Goal: Check status: Check status

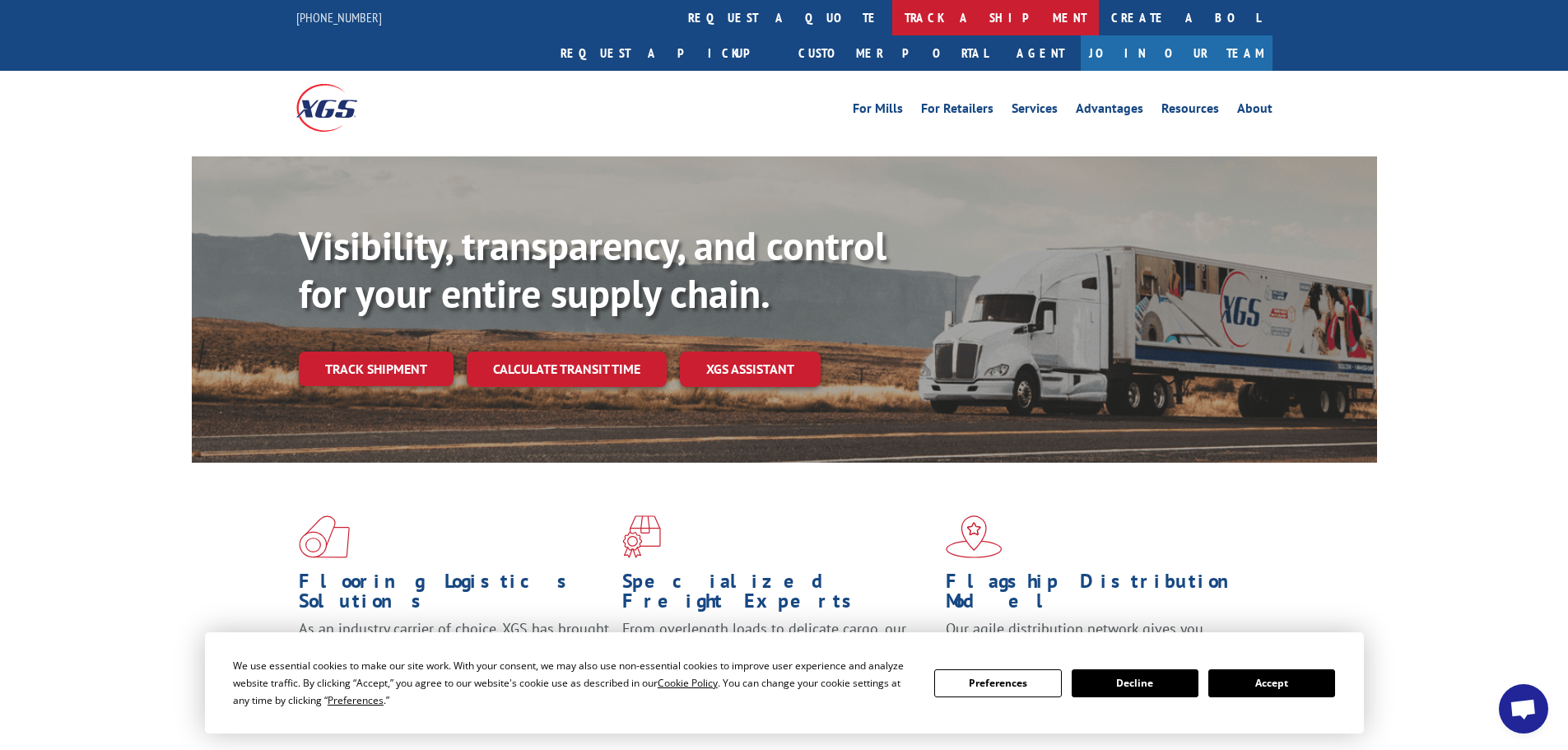
click at [892, 16] on link "track a shipment" at bounding box center [996, 18] width 207 height 36
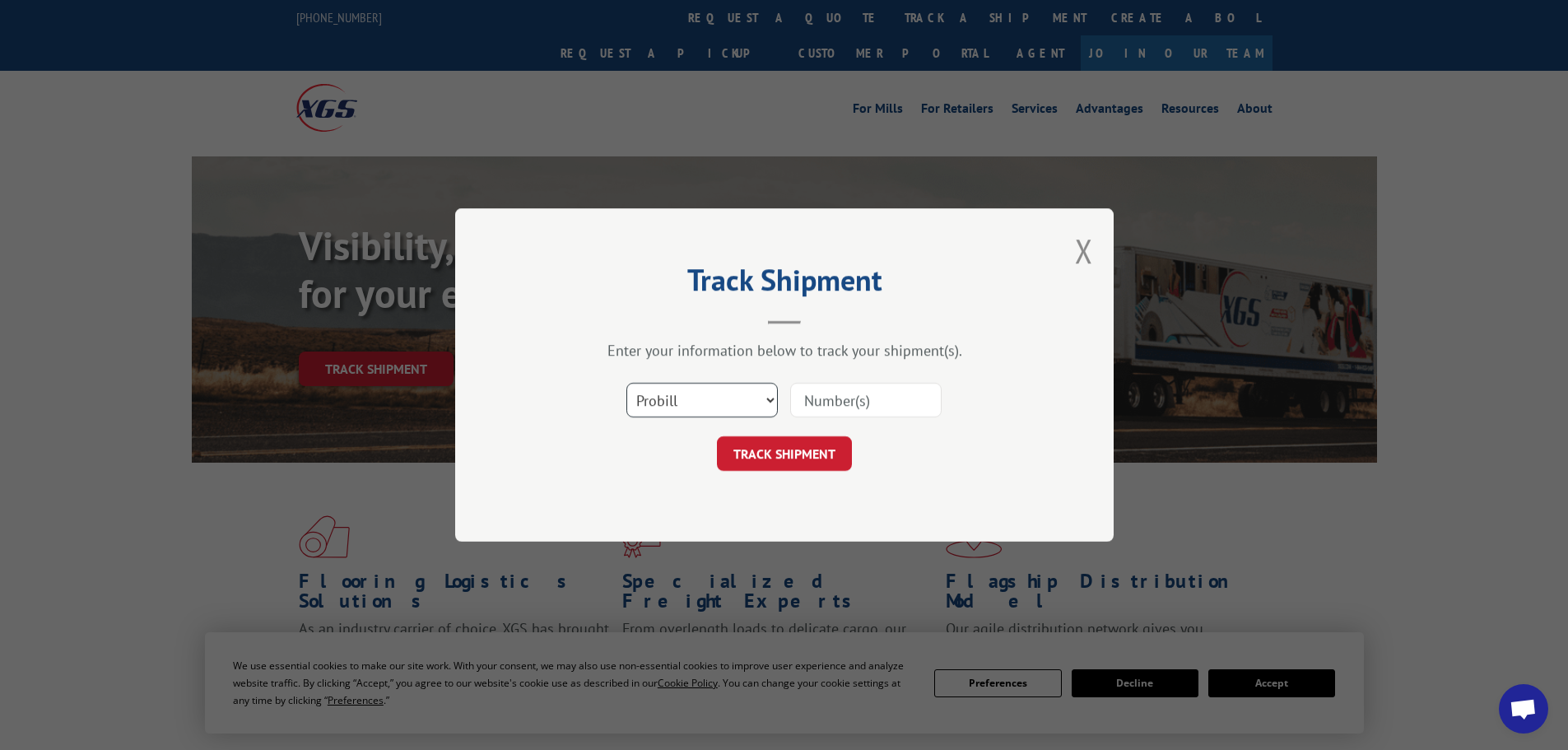
click at [708, 392] on select "Select category... Probill BOL PO" at bounding box center [702, 400] width 152 height 35
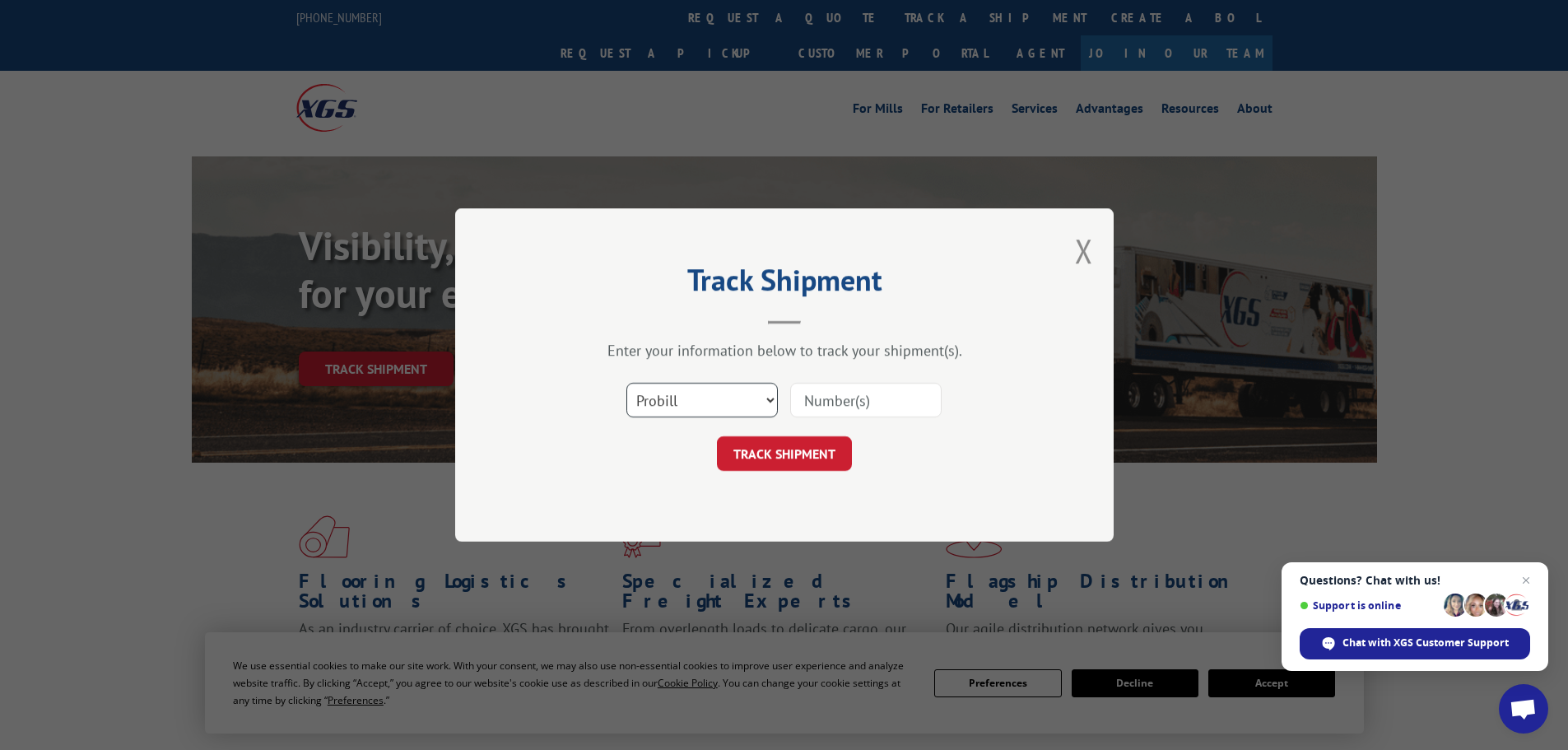
select select "bol"
click at [627, 383] on select "Select category... Probill BOL PO" at bounding box center [702, 400] width 152 height 35
click at [816, 400] on input at bounding box center [866, 400] width 152 height 35
paste input "7082894"
type input "7082894"
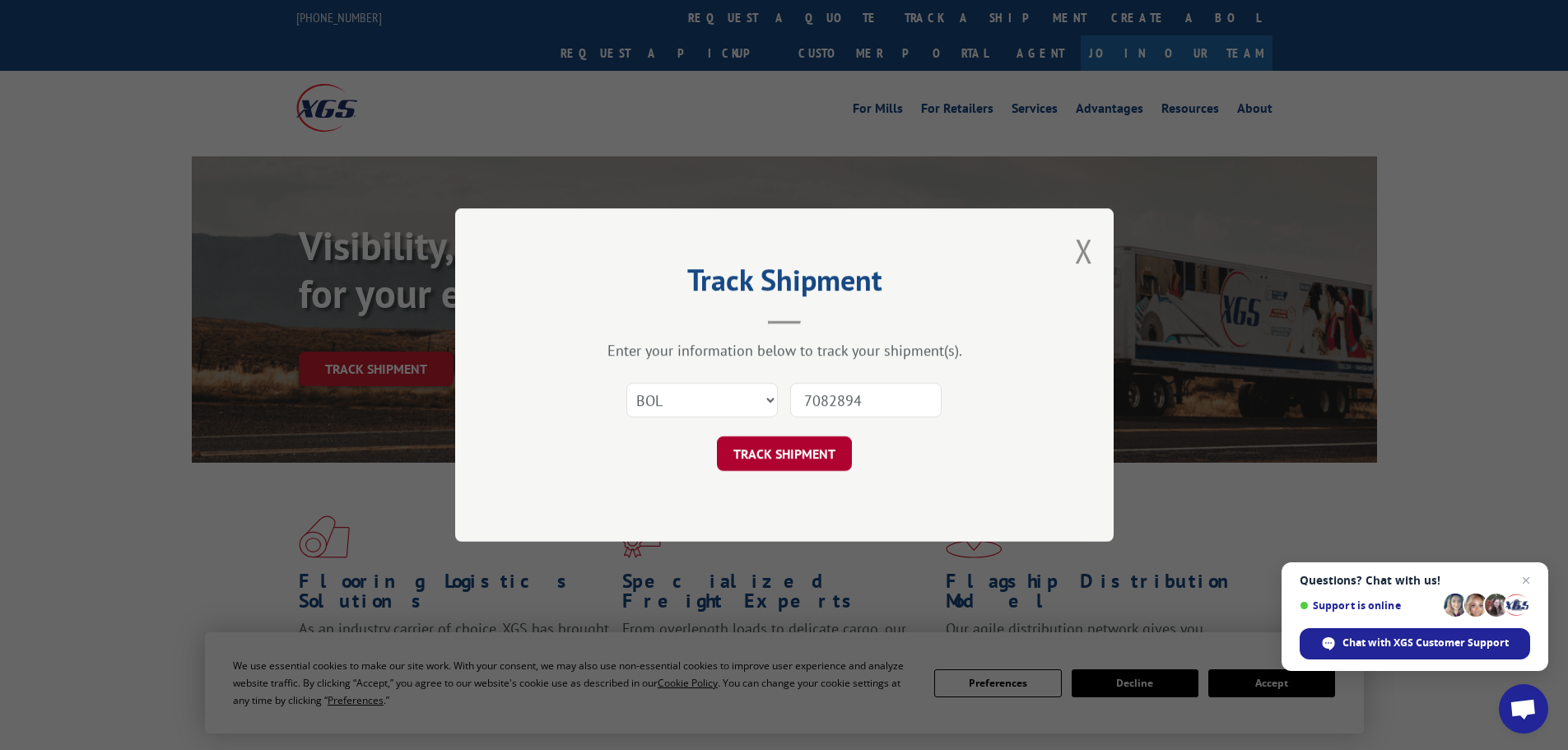
click at [776, 442] on button "TRACK SHIPMENT" at bounding box center [784, 453] width 135 height 35
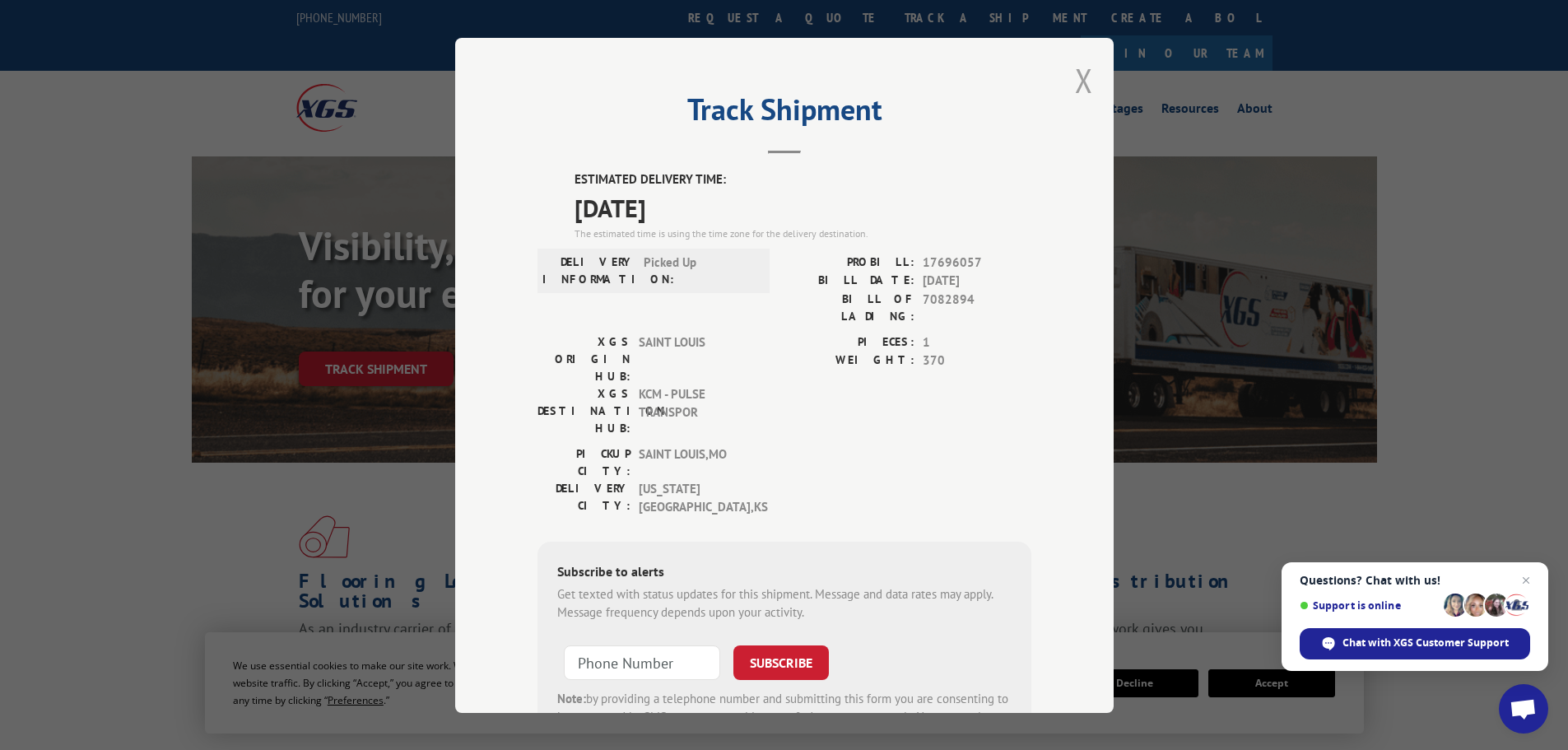
click at [1076, 73] on button "Close modal" at bounding box center [1084, 80] width 18 height 44
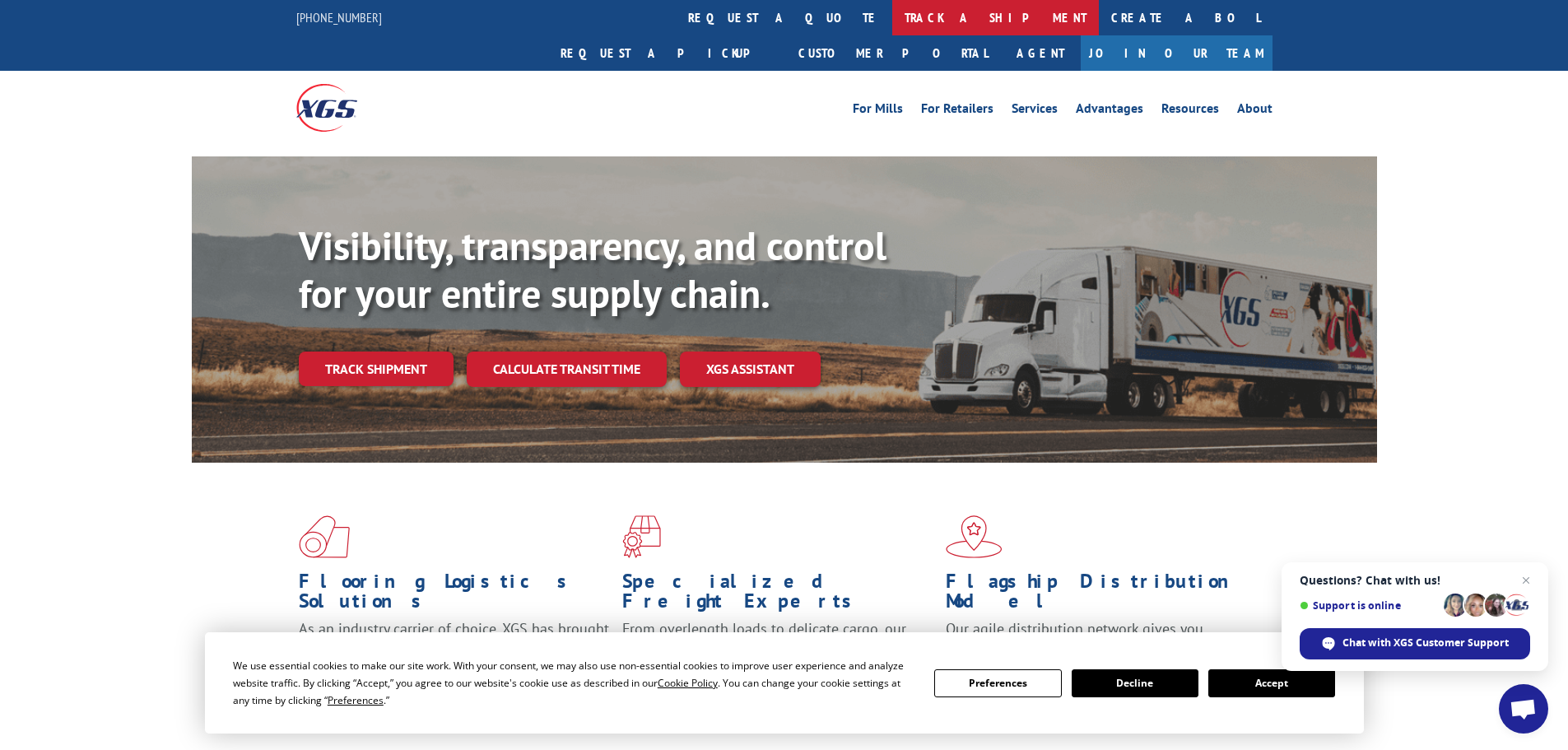
click at [892, 15] on link "track a shipment" at bounding box center [996, 18] width 207 height 36
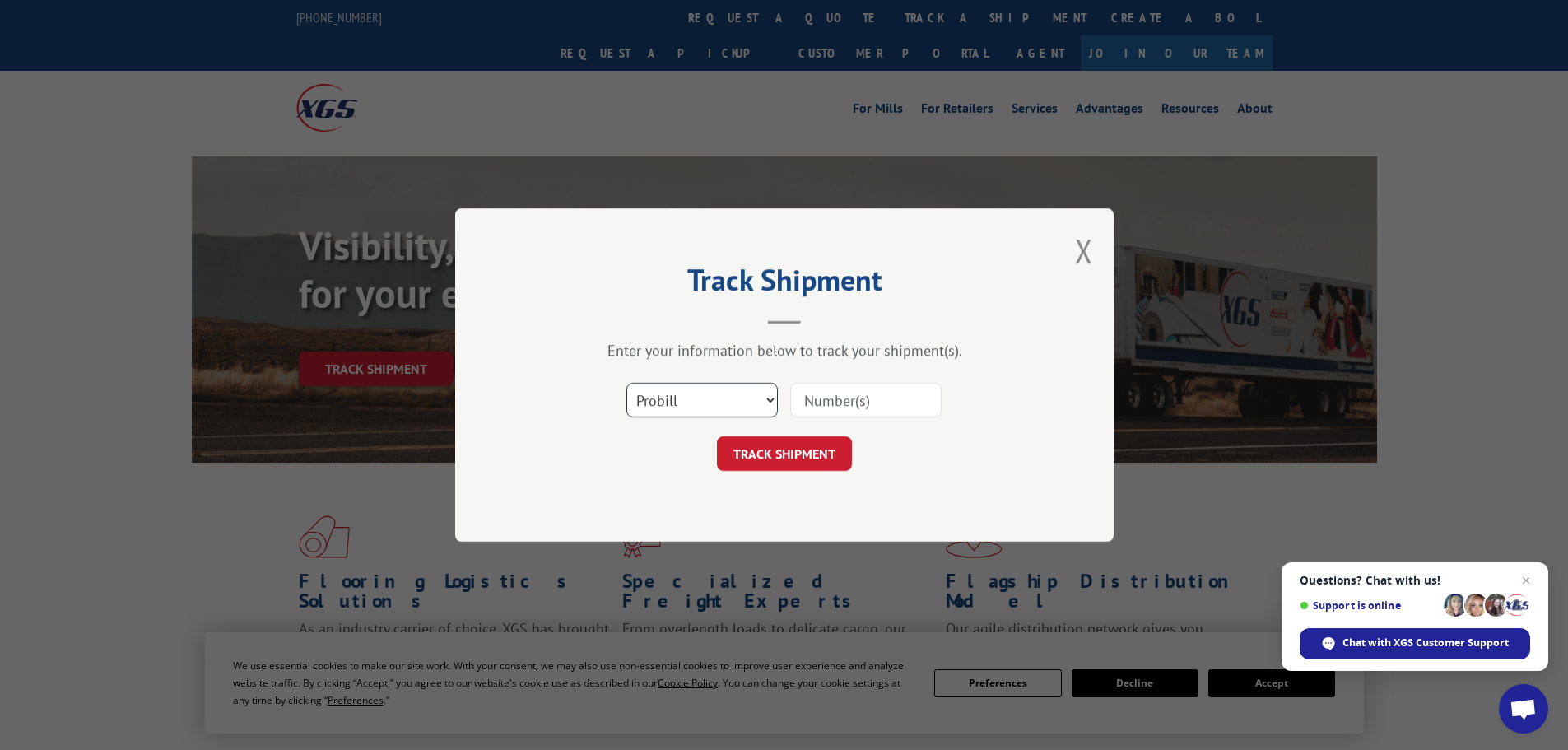
click at [685, 391] on select "Select category... Probill BOL PO" at bounding box center [702, 400] width 152 height 35
select select "bol"
click at [627, 383] on select "Select category... Probill BOL PO" at bounding box center [702, 400] width 152 height 35
click at [825, 401] on input at bounding box center [866, 400] width 152 height 35
paste input "7081791"
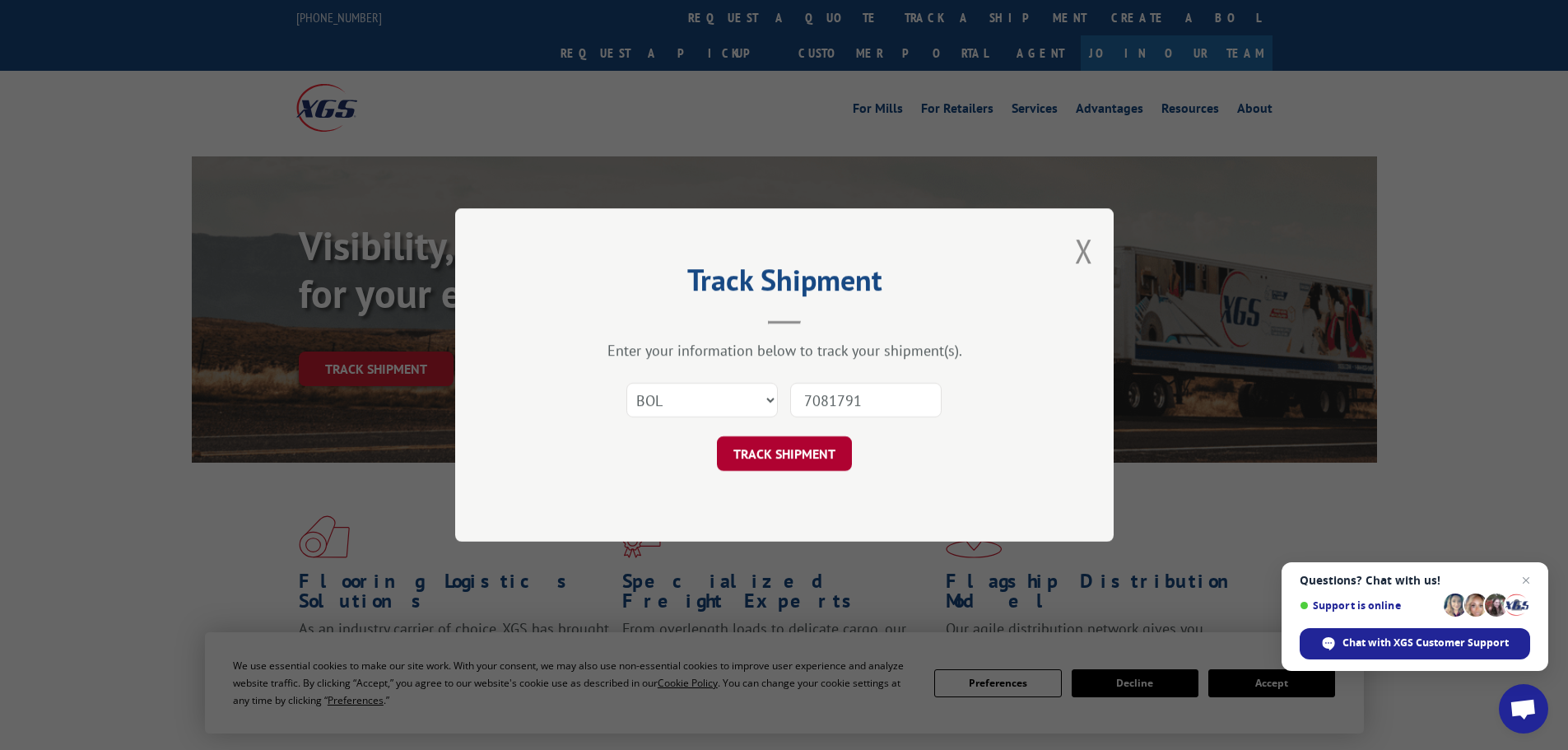
type input "7081791"
click at [738, 458] on button "TRACK SHIPMENT" at bounding box center [784, 453] width 135 height 35
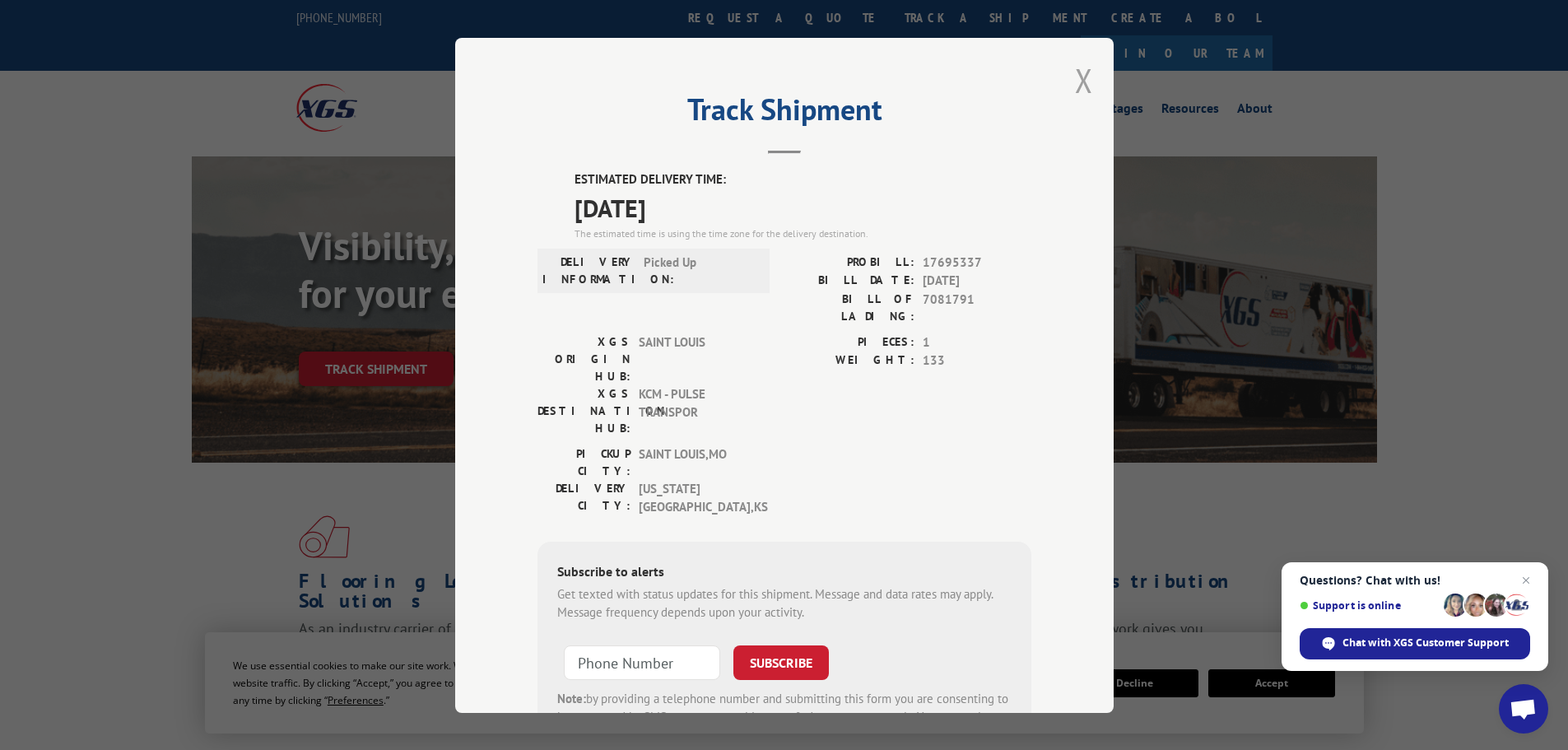
click at [1081, 90] on button "Close modal" at bounding box center [1084, 80] width 18 height 44
